Goal: Task Accomplishment & Management: Manage account settings

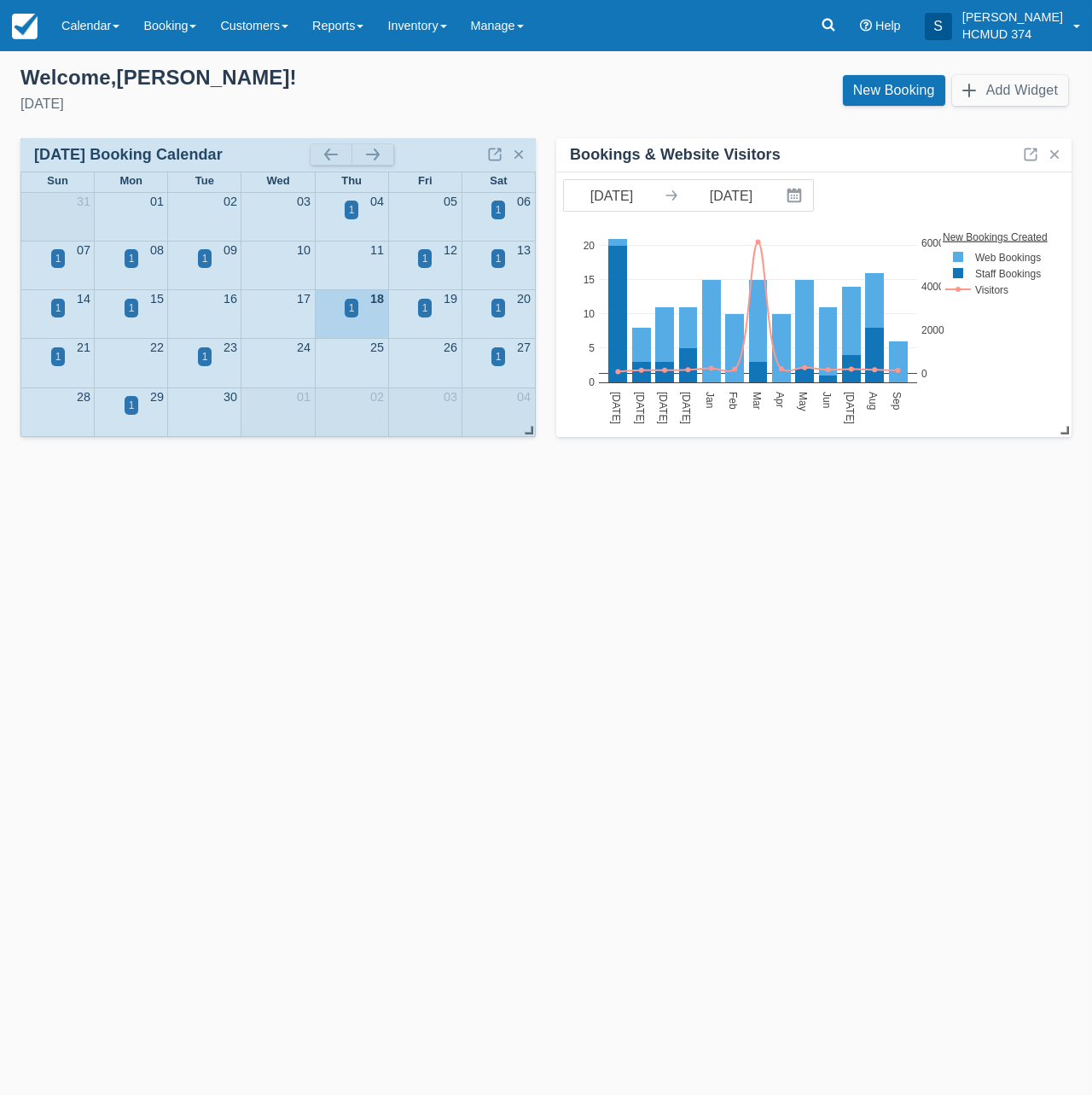
click at [373, 149] on button "button" at bounding box center [372, 155] width 41 height 21
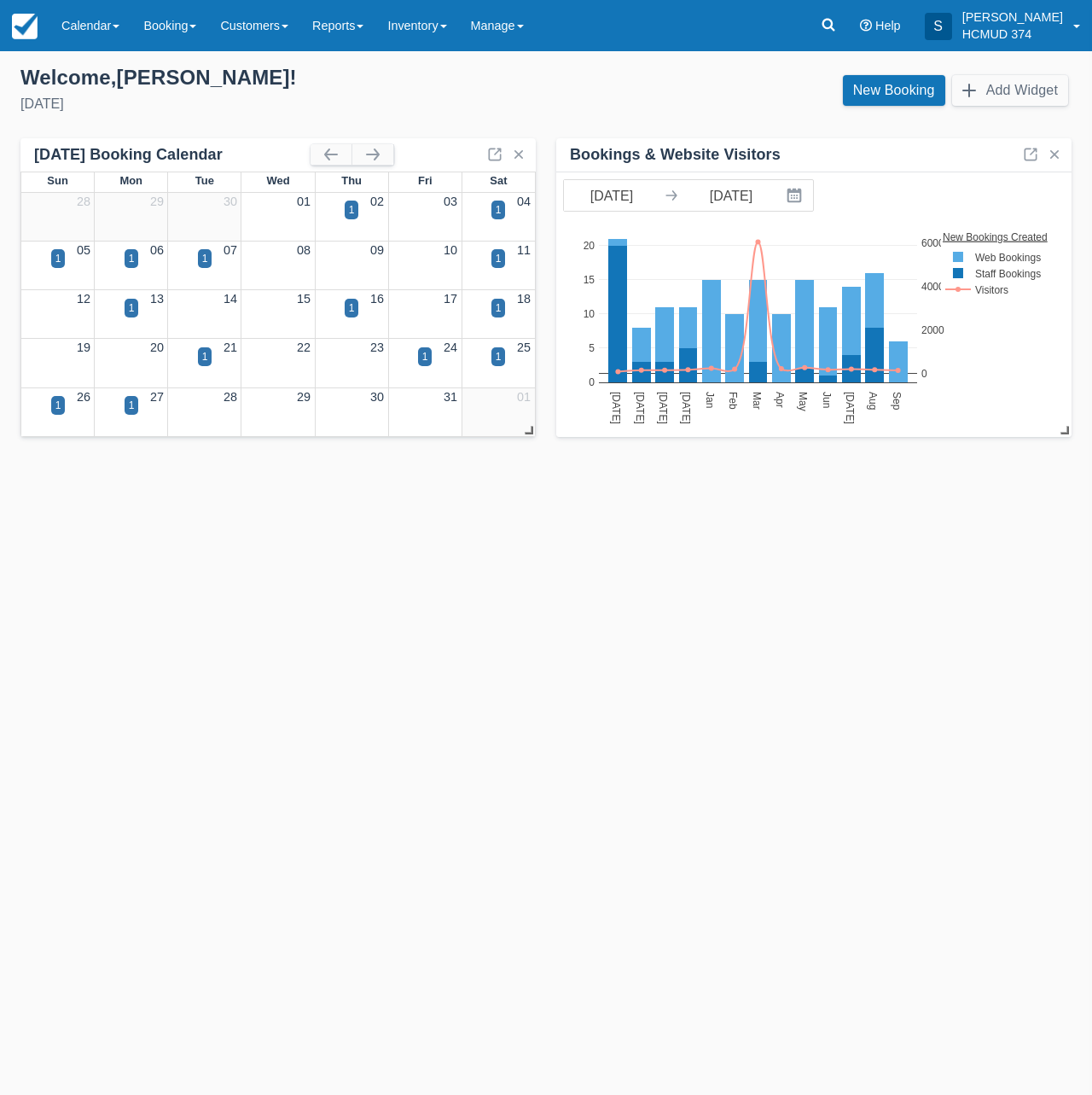
click at [45, 262] on div "1" at bounding box center [59, 269] width 74 height 20
drag, startPoint x: 55, startPoint y: 258, endPoint x: 66, endPoint y: 267, distance: 14.2
click at [55, 258] on div "1" at bounding box center [58, 259] width 14 height 19
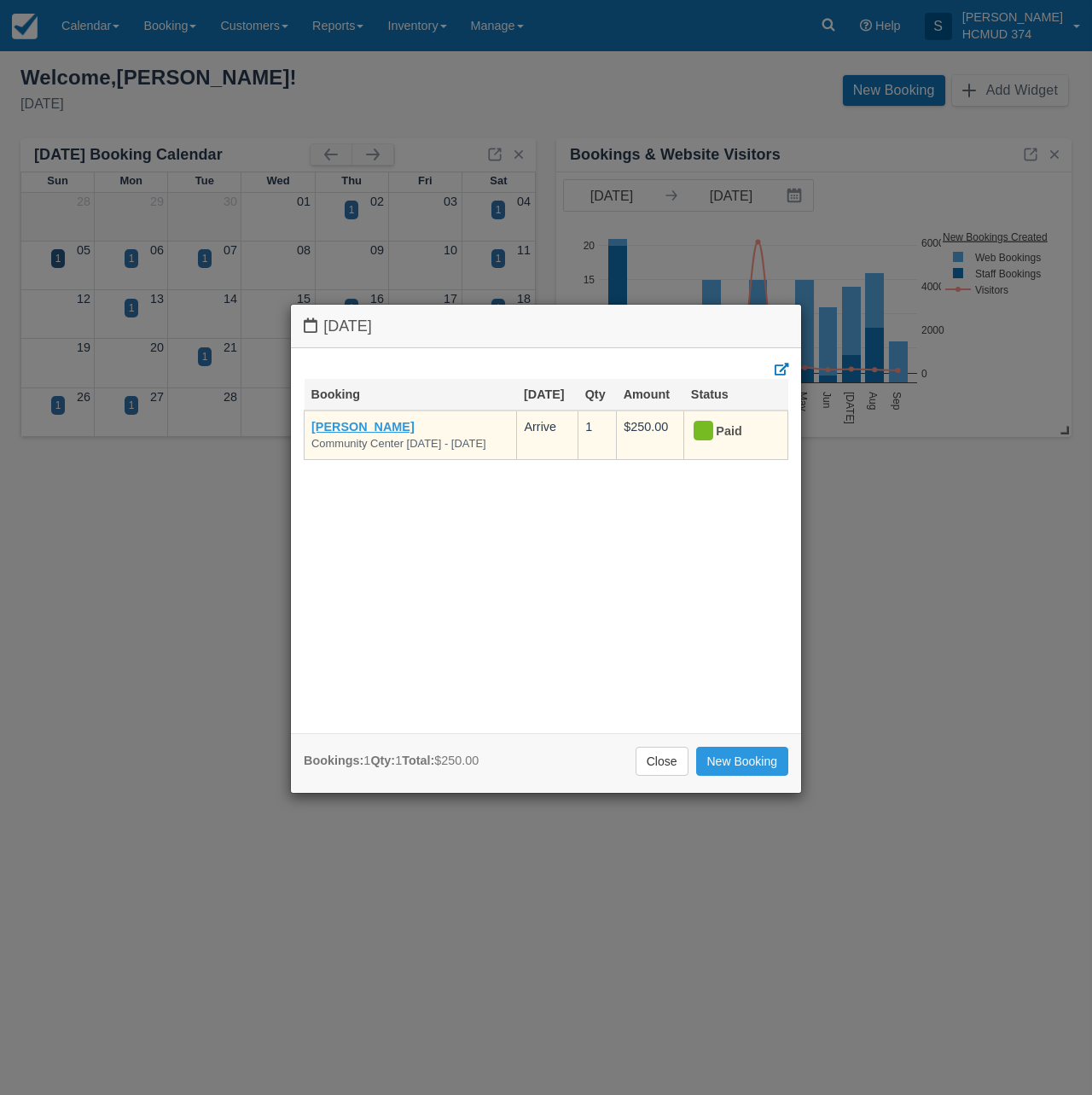
click at [371, 426] on link "[PERSON_NAME]" at bounding box center [362, 427] width 103 height 13
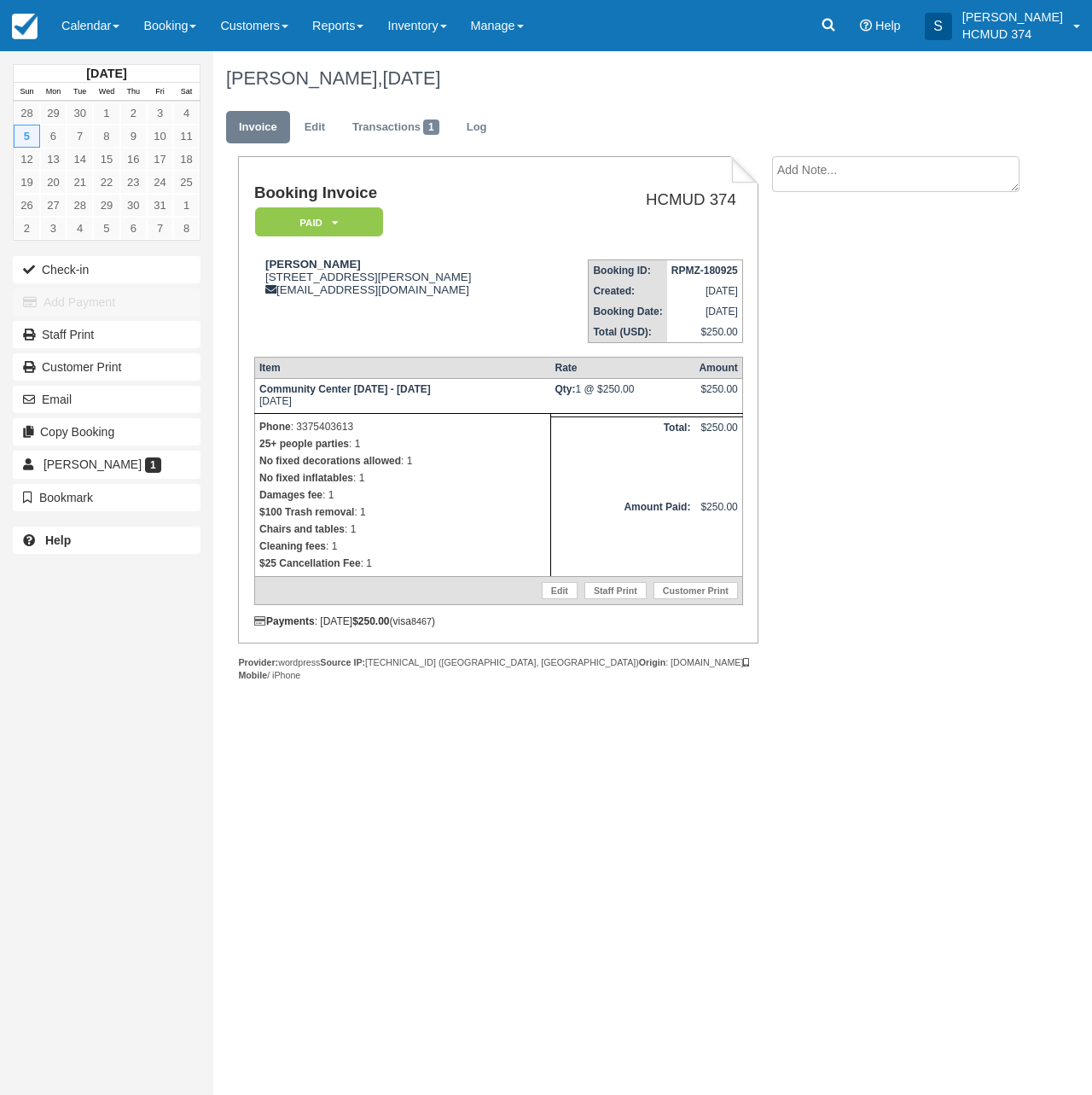
click at [327, 219] on em "Paid" at bounding box center [319, 223] width 128 height 30
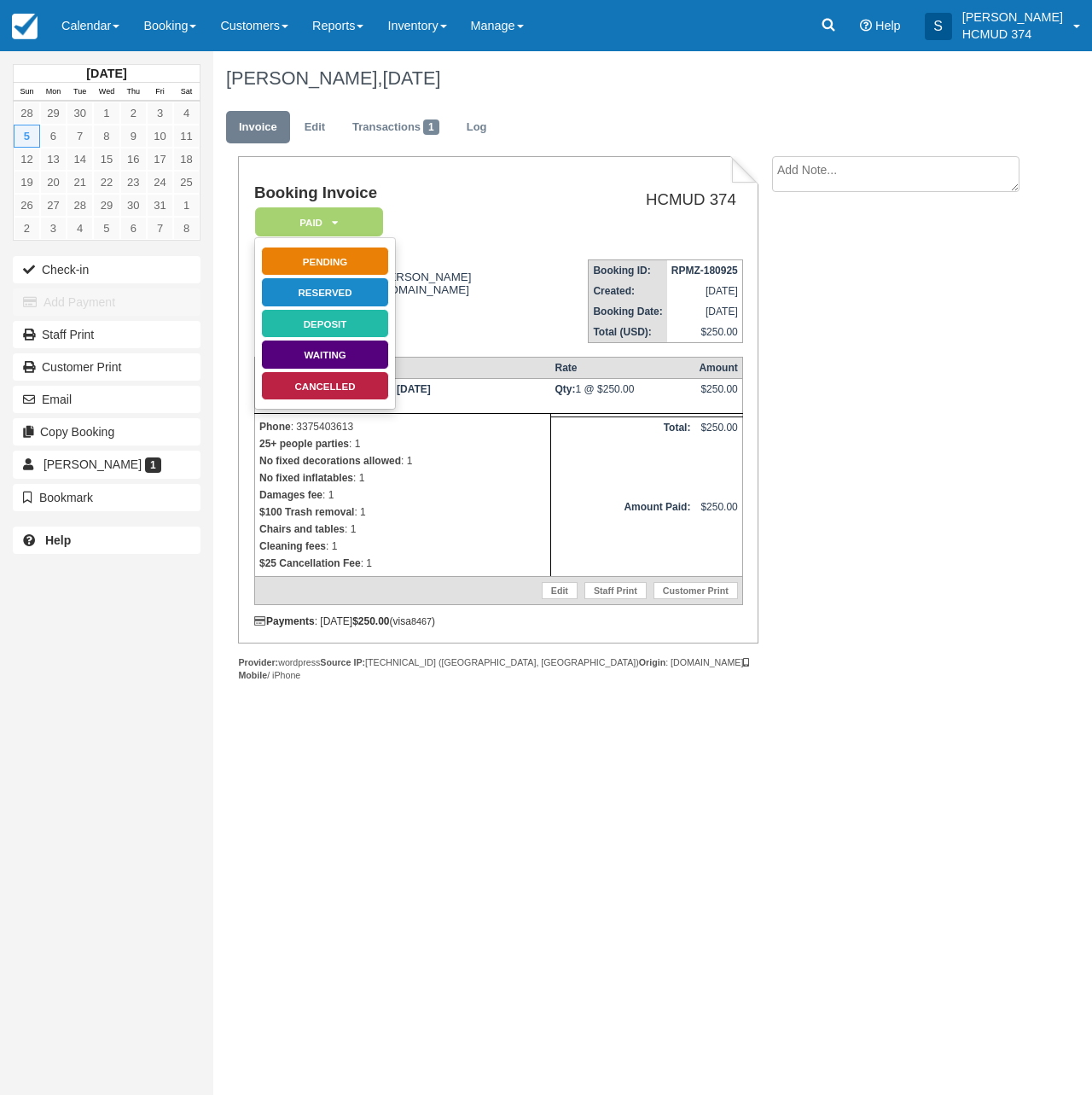
click at [327, 387] on link "Cancelled" at bounding box center [326, 386] width 128 height 30
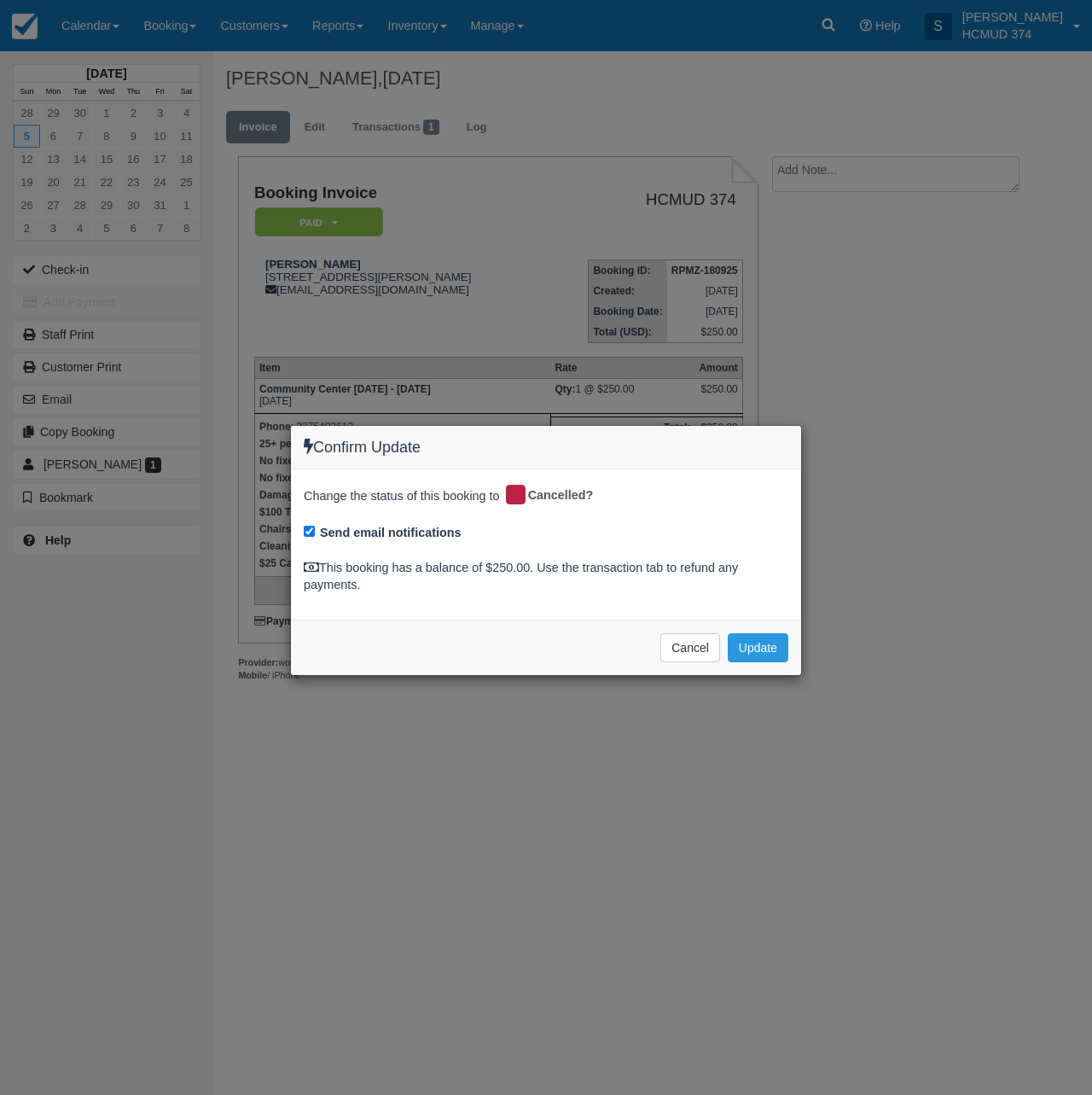
drag, startPoint x: 361, startPoint y: 530, endPoint x: 643, endPoint y: 601, distance: 290.8
click at [362, 531] on label "Send email notifications" at bounding box center [391, 532] width 142 height 18
click at [315, 531] on input "Send email notifications" at bounding box center [310, 531] width 11 height 11
checkbox input "false"
drag, startPoint x: 749, startPoint y: 642, endPoint x: 738, endPoint y: 637, distance: 12.1
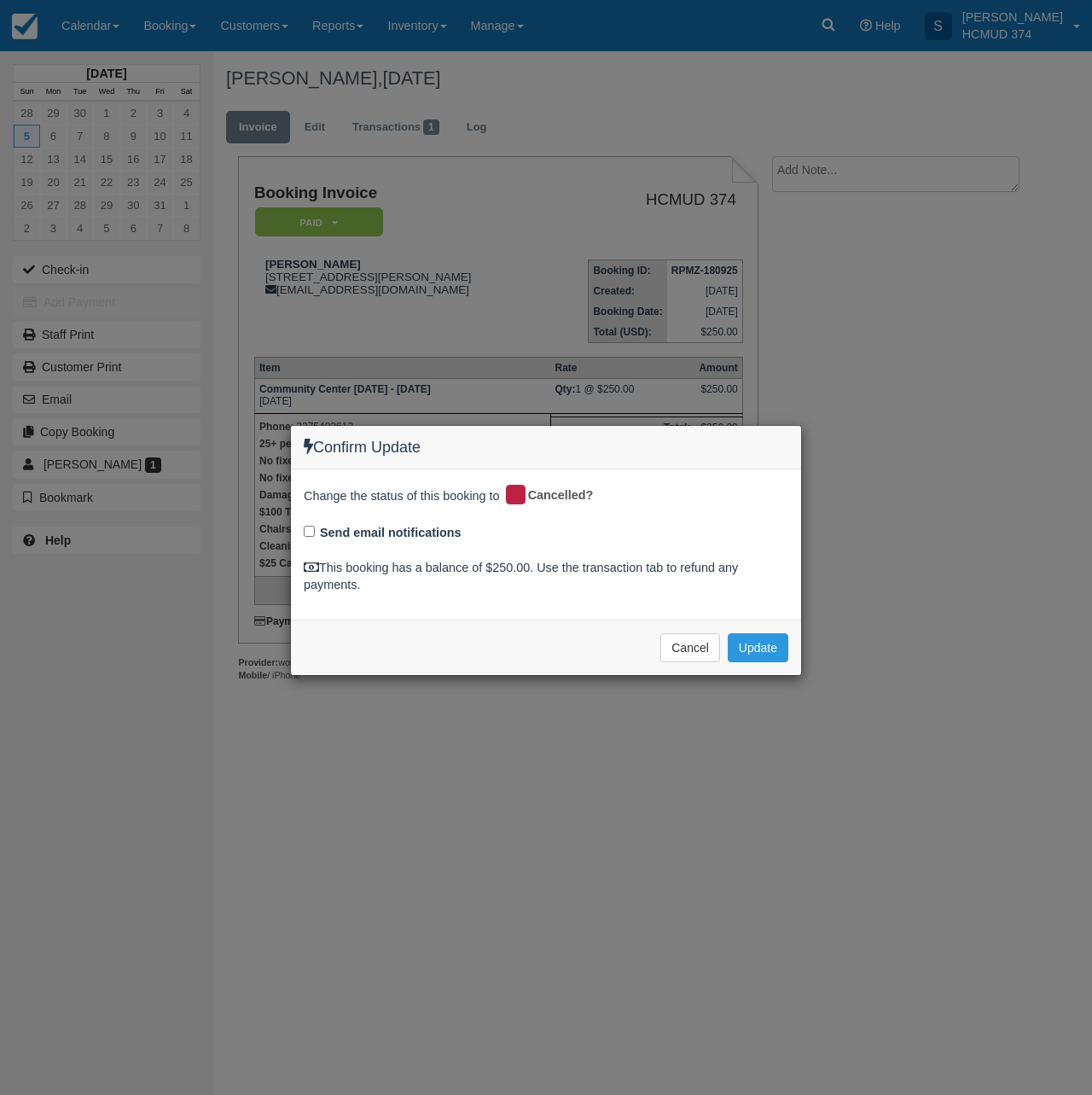
click at [749, 642] on button "Update" at bounding box center [758, 648] width 60 height 29
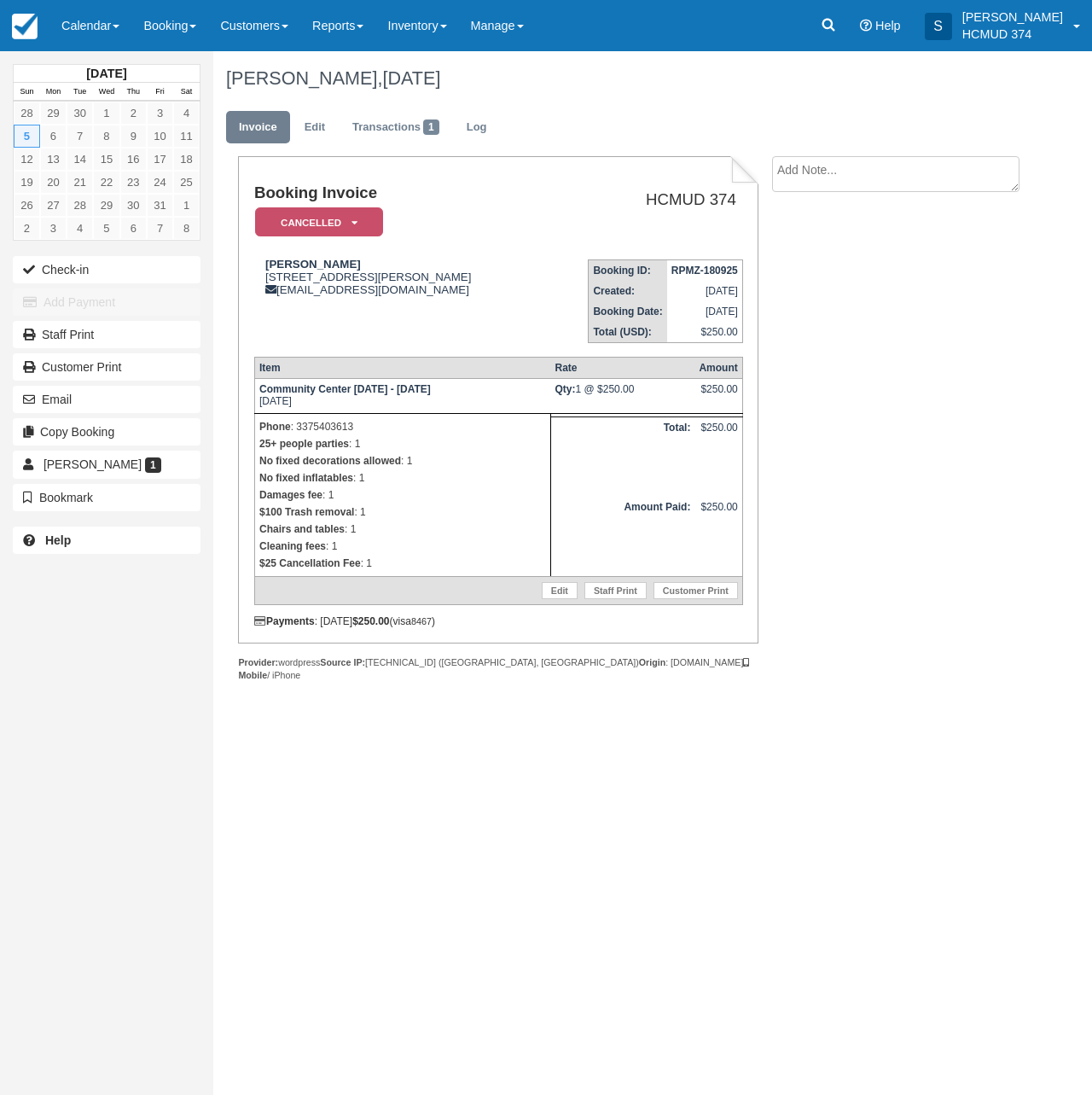
drag, startPoint x: 395, startPoint y: 132, endPoint x: 399, endPoint y: 200, distance: 68.1
click at [395, 132] on link "Transactions 1" at bounding box center [395, 127] width 112 height 33
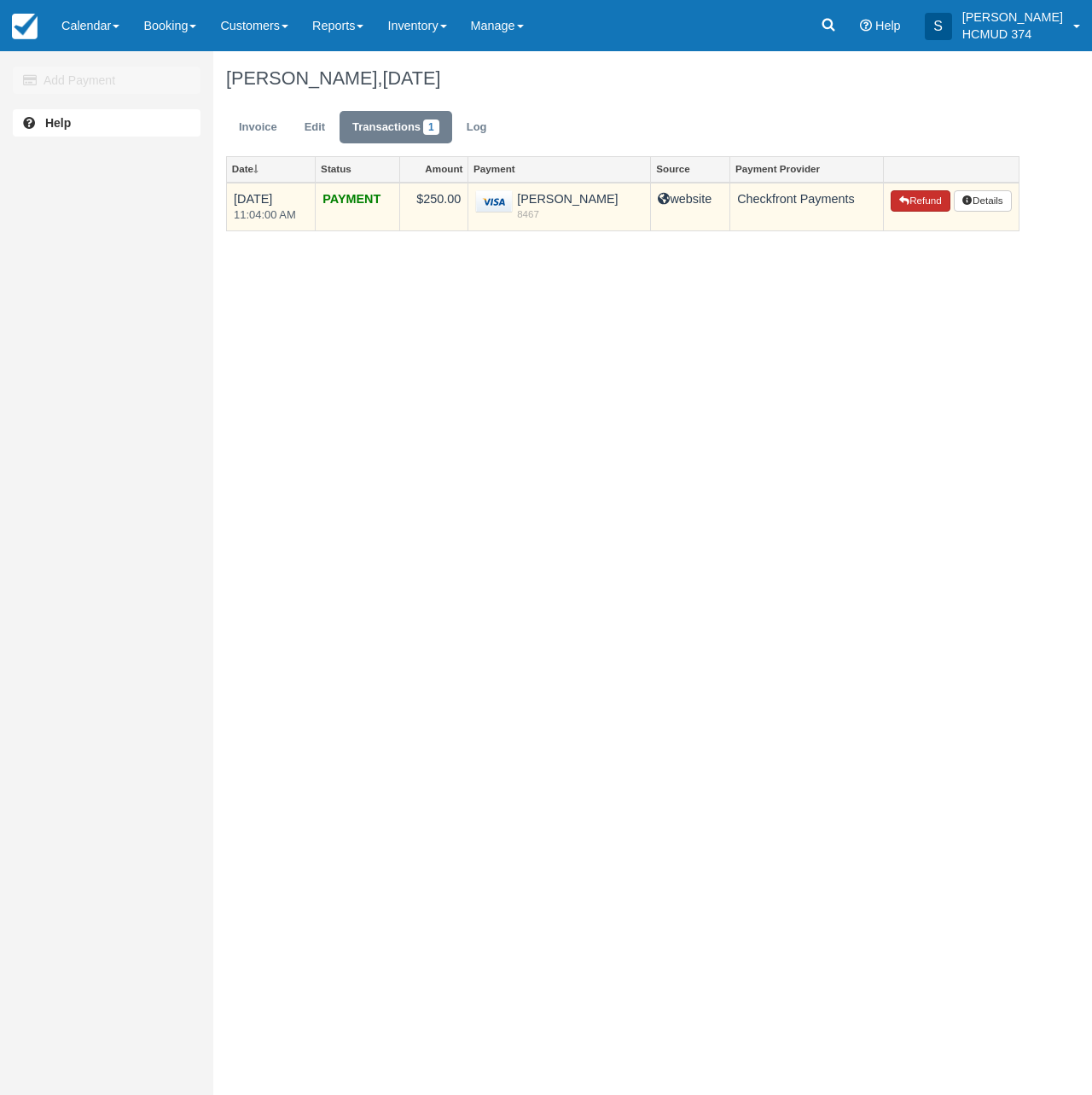
click at [922, 200] on button "Refund" at bounding box center [920, 202] width 59 height 23
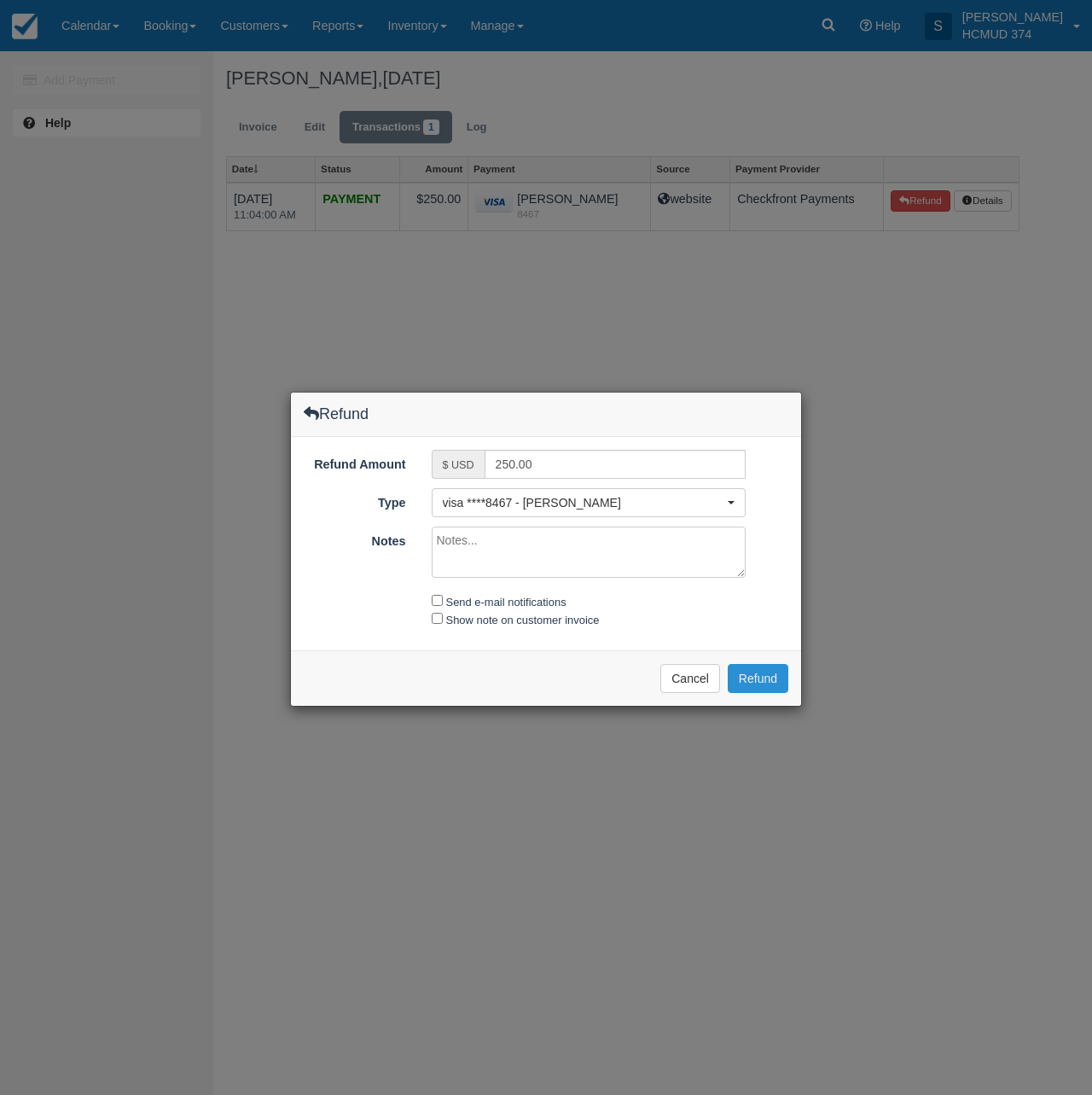
click at [764, 675] on button "Refund" at bounding box center [758, 678] width 60 height 29
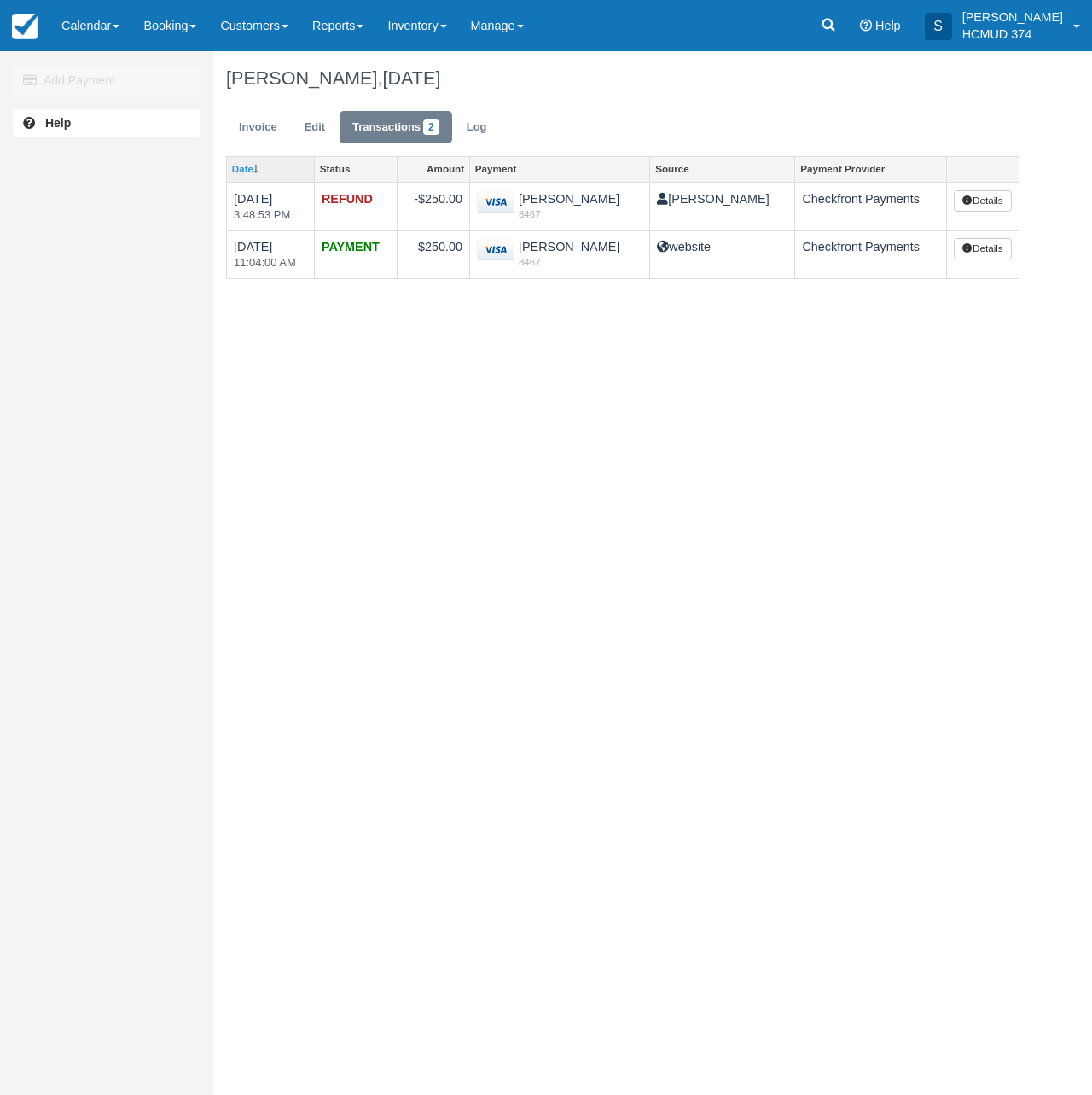
drag, startPoint x: 246, startPoint y: 118, endPoint x: 260, endPoint y: 170, distance: 53.9
click at [246, 118] on link "Invoice" at bounding box center [259, 127] width 64 height 33
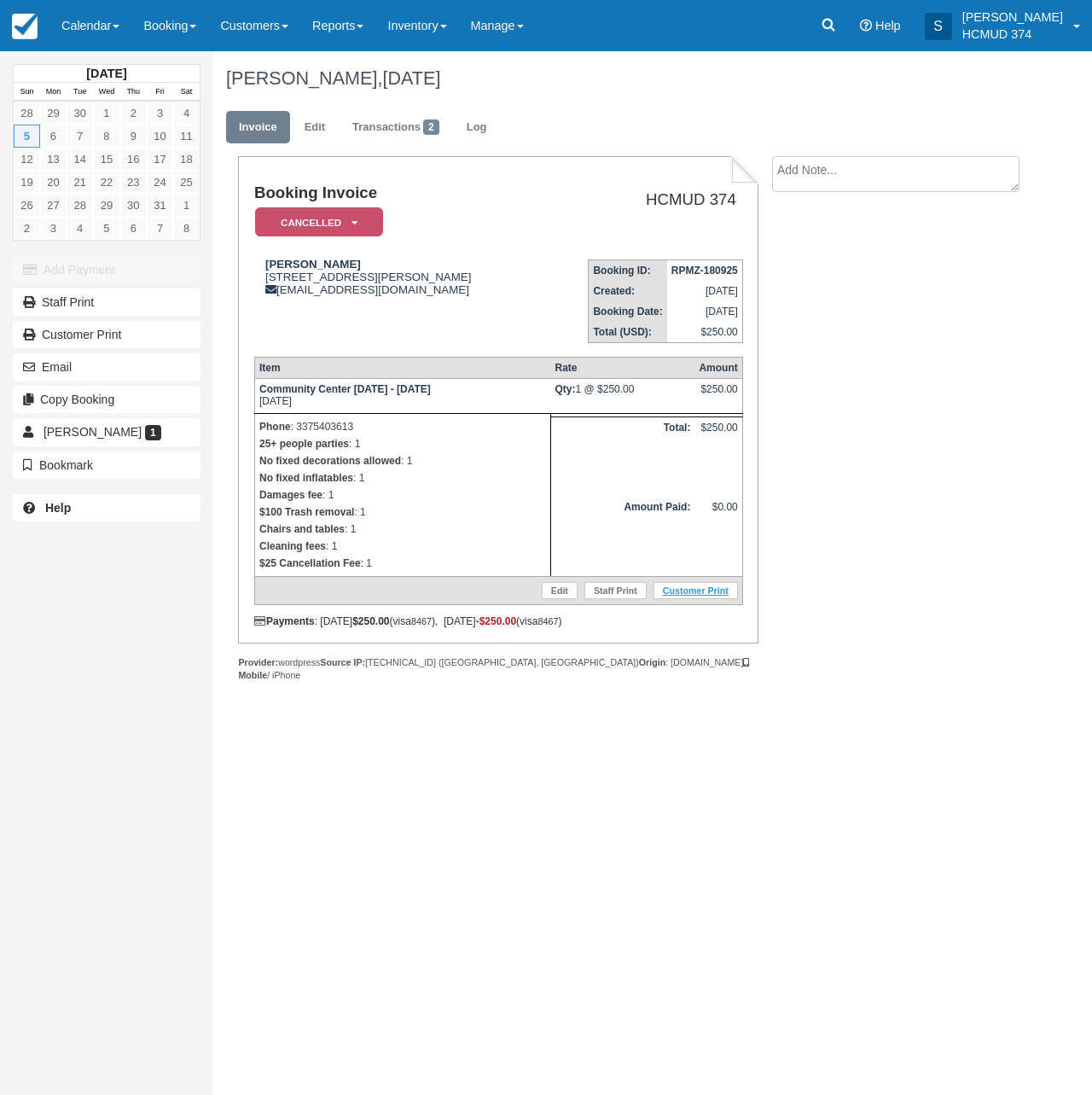
click at [692, 599] on link "Customer Print" at bounding box center [695, 591] width 84 height 17
